Goal: Transaction & Acquisition: Purchase product/service

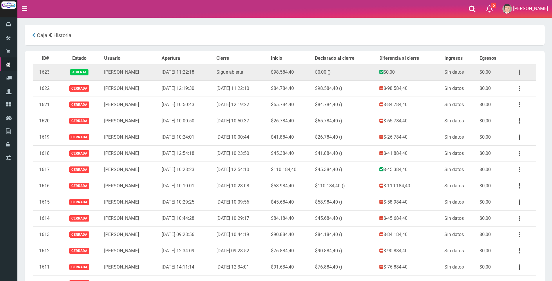
click at [520, 73] on button "button" at bounding box center [519, 72] width 13 height 10
click at [512, 88] on link "Ver" at bounding box center [503, 86] width 46 height 13
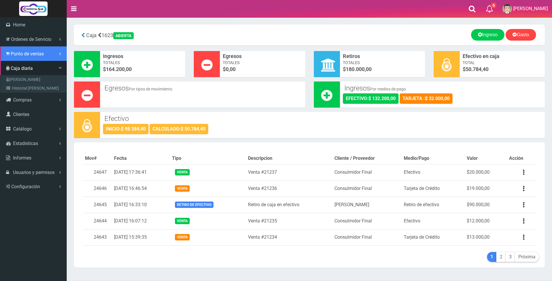
click at [26, 55] on span "Punto de ventas" at bounding box center [27, 54] width 33 height 6
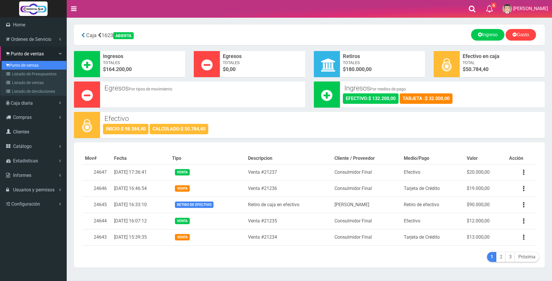
click at [21, 66] on link "Punto de ventas" at bounding box center [34, 65] width 65 height 9
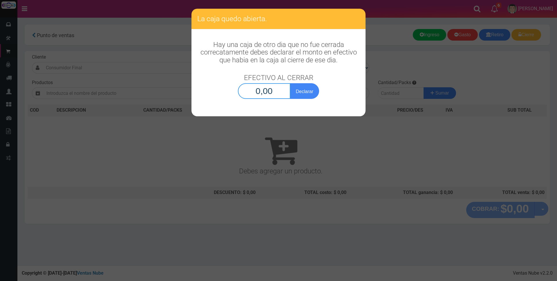
click at [256, 93] on input "0,00" at bounding box center [264, 91] width 53 height 16
type input "50.784,40"
click at [314, 91] on button "Declarar" at bounding box center [304, 91] width 29 height 16
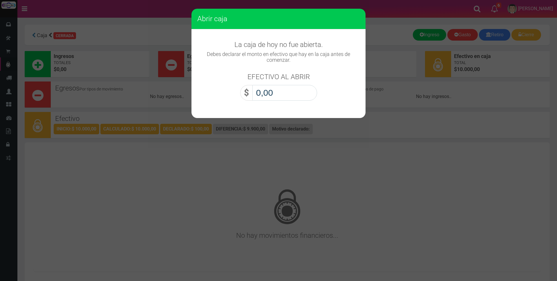
click at [293, 93] on input "0,00" at bounding box center [284, 93] width 65 height 16
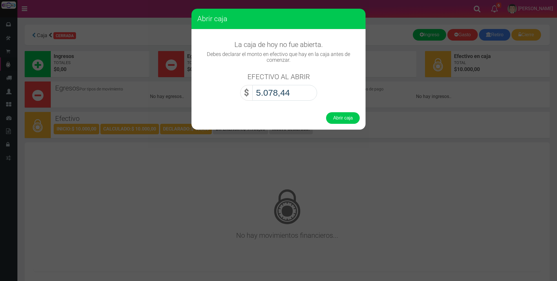
type input "50.784,40"
click at [354, 117] on button "Abrir caja" at bounding box center [343, 118] width 34 height 12
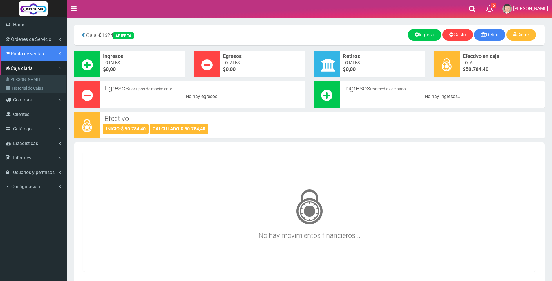
click at [32, 54] on span "Punto de ventas" at bounding box center [27, 54] width 33 height 6
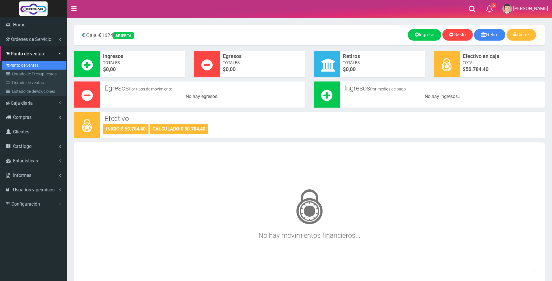
click at [32, 66] on link "Punto de ventas" at bounding box center [34, 65] width 65 height 9
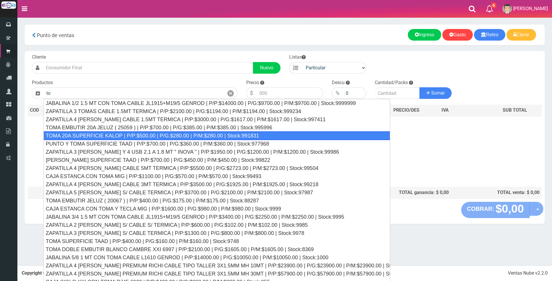
type input "t"
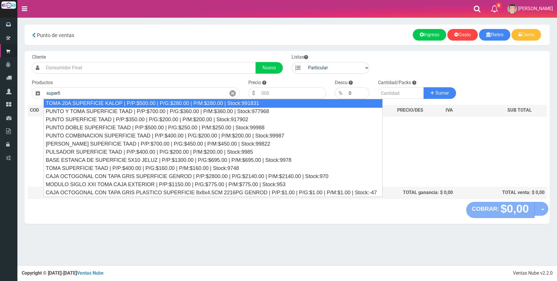
click at [171, 104] on div "TOMA 20A SUPERFICIE KALOP | P/P:$500.00 | P/G:$280.00 | P/M:$280.00 | Stock:991…" at bounding box center [213, 103] width 339 height 9
type input "TOMA 20A SUPERFICIE KALOP | P/P:$500.00 | P/G:$280.00 | P/M:$280.00 | Stock:991…"
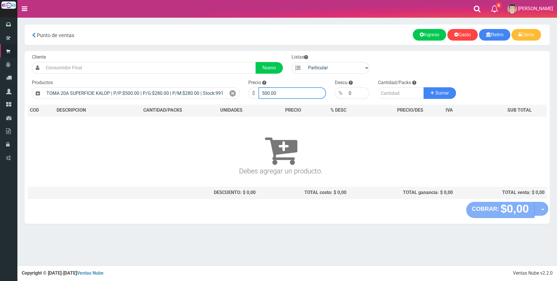
click at [284, 90] on input "500.00" at bounding box center [292, 93] width 68 height 12
type input "5"
type input "4000"
click at [392, 93] on input "number" at bounding box center [401, 93] width 46 height 12
type input "1"
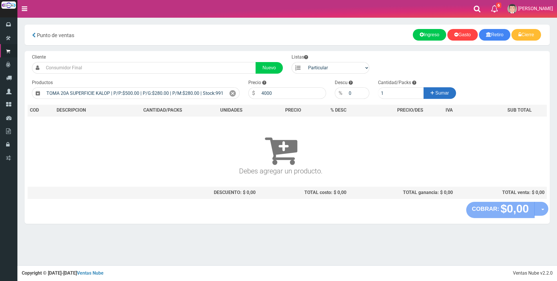
click at [453, 95] on button "Sumar" at bounding box center [440, 93] width 32 height 12
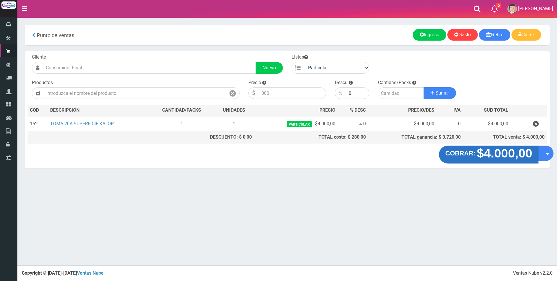
click at [488, 155] on strong "$4.000,00" at bounding box center [504, 153] width 55 height 14
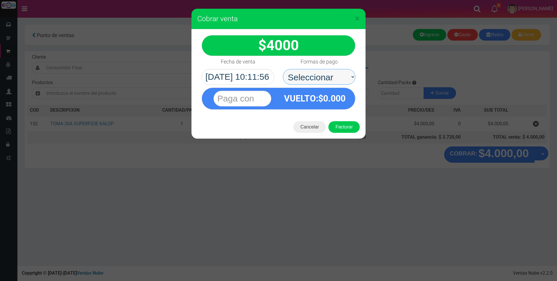
click at [308, 75] on select "Seleccionar Efectivo Tarjeta de Crédito Depósito Débito" at bounding box center [319, 77] width 73 height 16
select select "Efectivo"
click at [283, 69] on select "Seleccionar Efectivo Tarjeta de Crédito Depósito Débito" at bounding box center [319, 77] width 73 height 16
click at [258, 98] on input "text" at bounding box center [243, 99] width 58 height 16
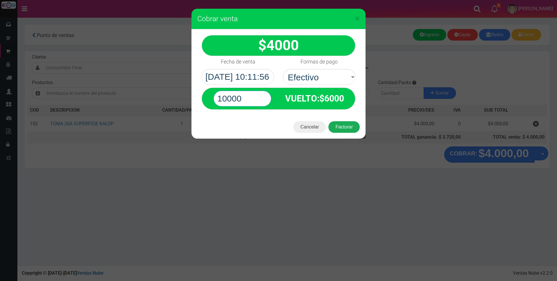
type input "10000"
click at [350, 128] on button "Facturar" at bounding box center [343, 127] width 31 height 12
